Goal: Check status: Check status

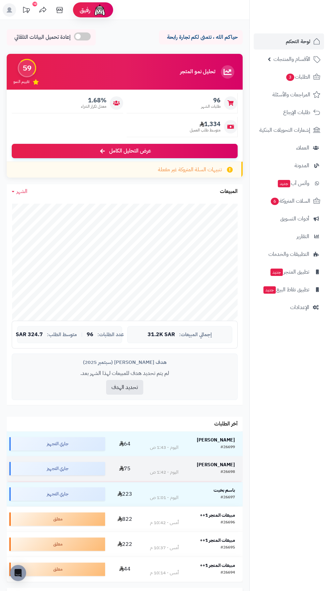
click at [219, 471] on div "#26698 اليوم - 1:42 ص" at bounding box center [192, 472] width 85 height 7
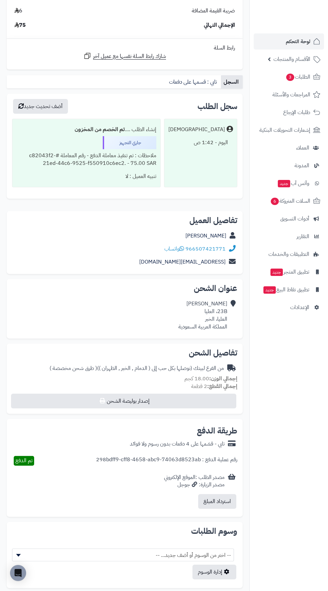
scroll to position [293, 0]
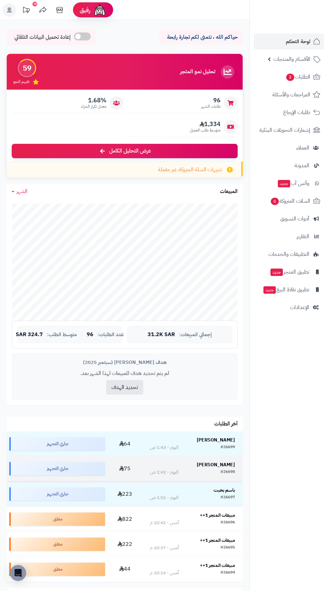
click at [229, 467] on strong "Haya Alajmi" at bounding box center [216, 464] width 38 height 7
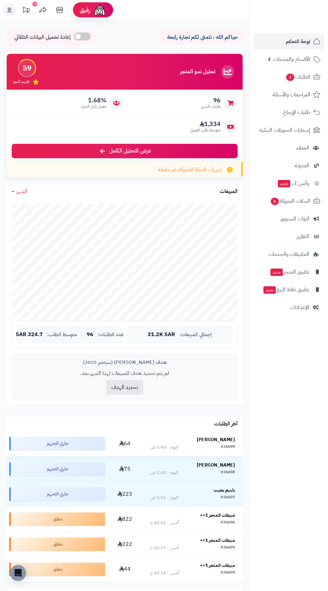
click at [230, 438] on strong "[PERSON_NAME]" at bounding box center [216, 439] width 38 height 7
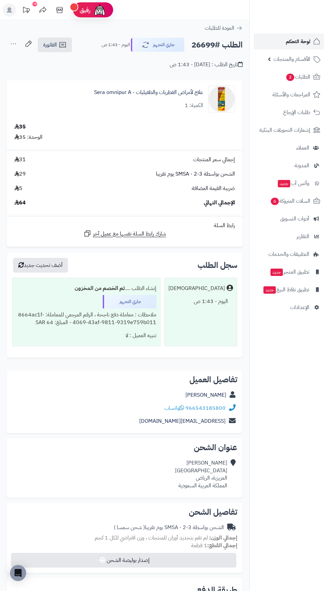
click at [293, 39] on span "لوحة التحكم" at bounding box center [297, 41] width 24 height 9
